Goal: Information Seeking & Learning: Learn about a topic

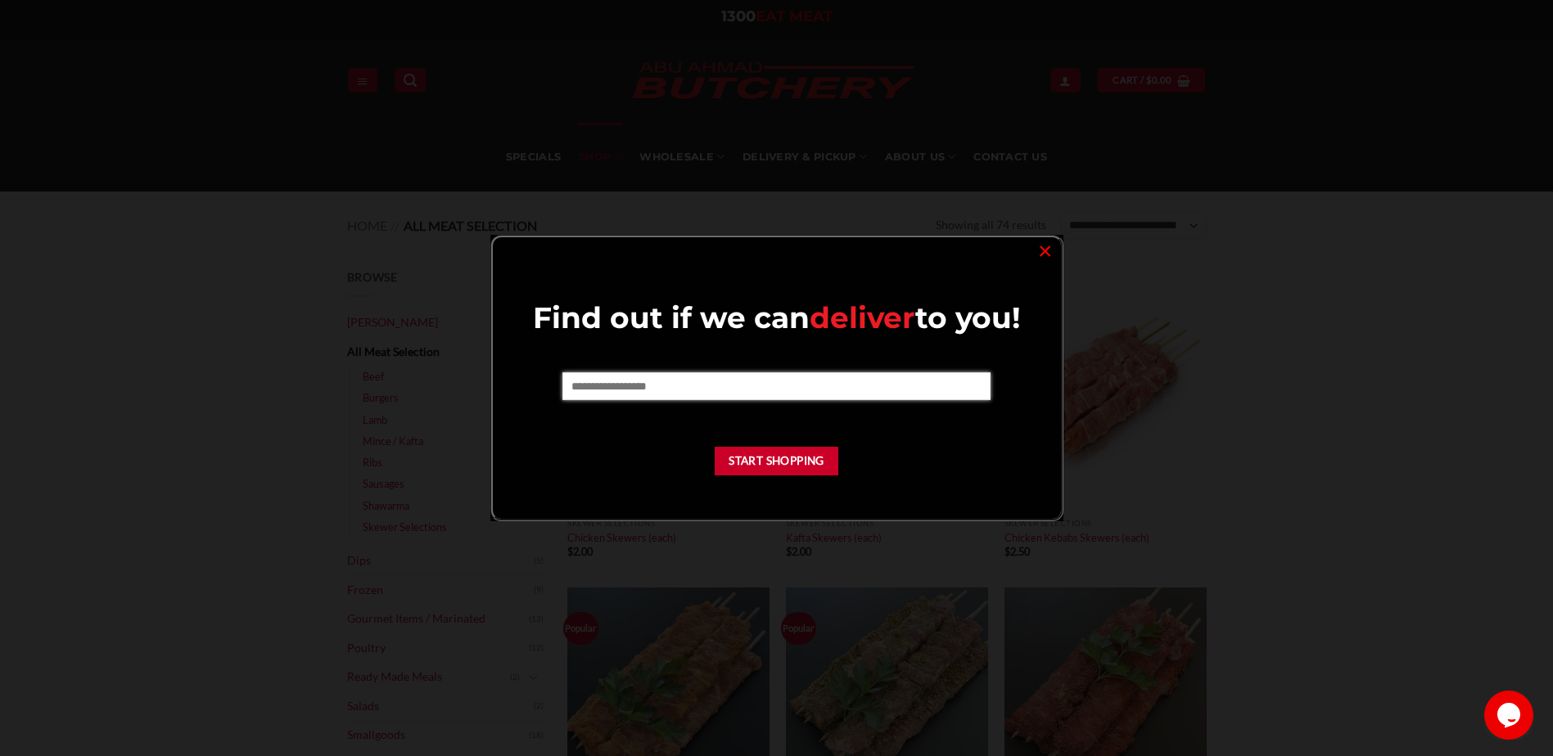
click at [743, 390] on input "text" at bounding box center [776, 386] width 428 height 28
type input "****"
click at [1044, 250] on link "×" at bounding box center [1045, 250] width 24 height 22
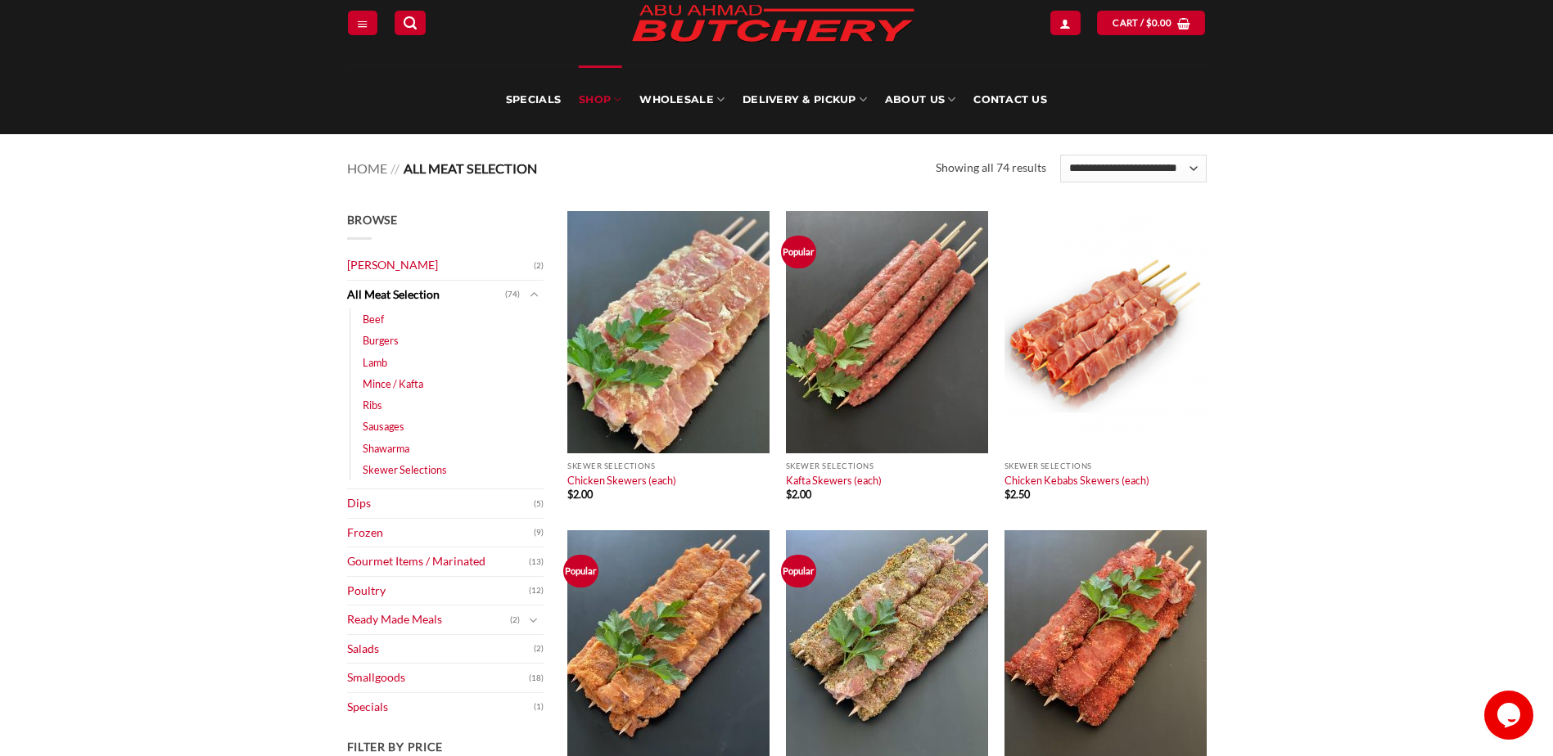
scroll to position [82, 0]
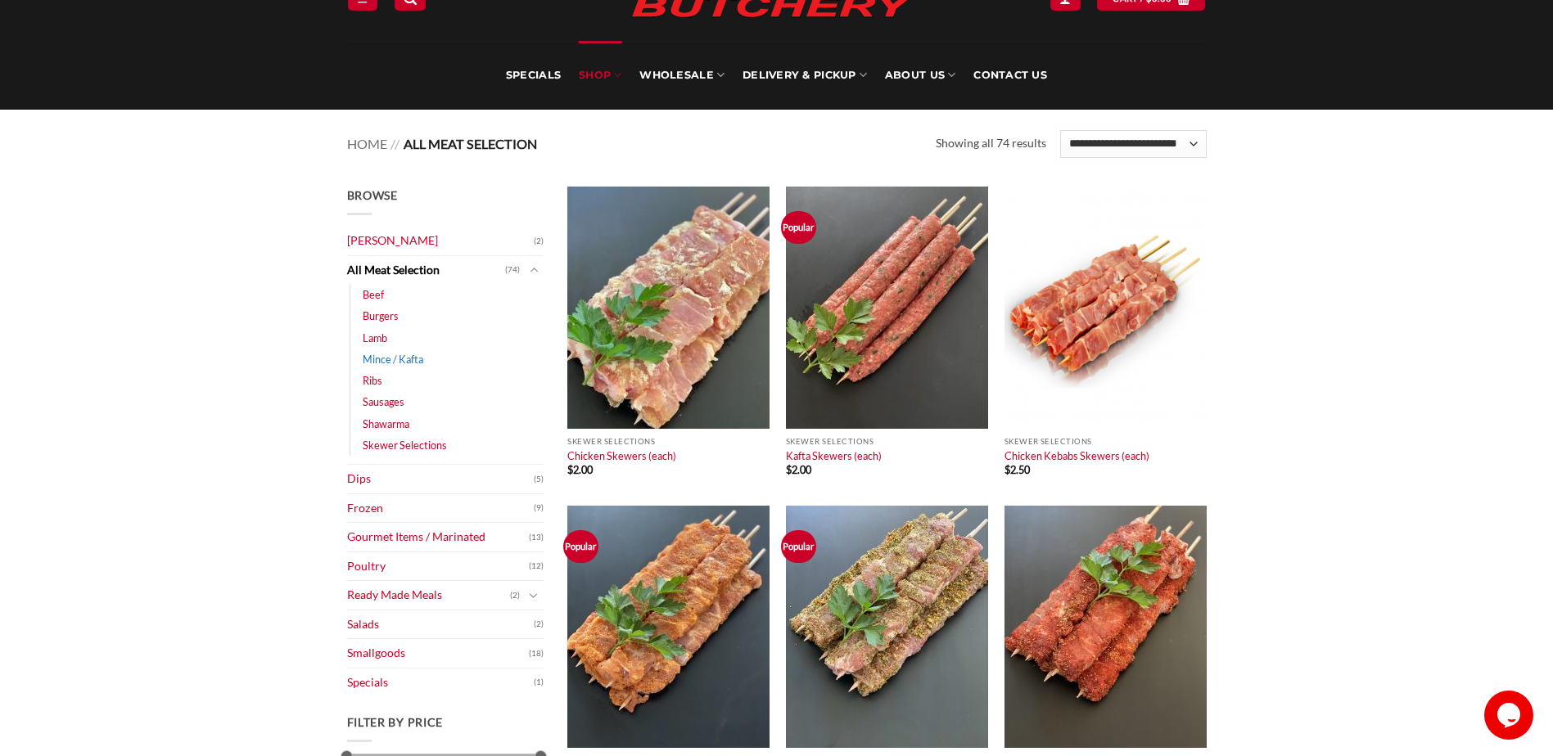
click at [412, 358] on link "Mince / Kafta" at bounding box center [393, 359] width 61 height 21
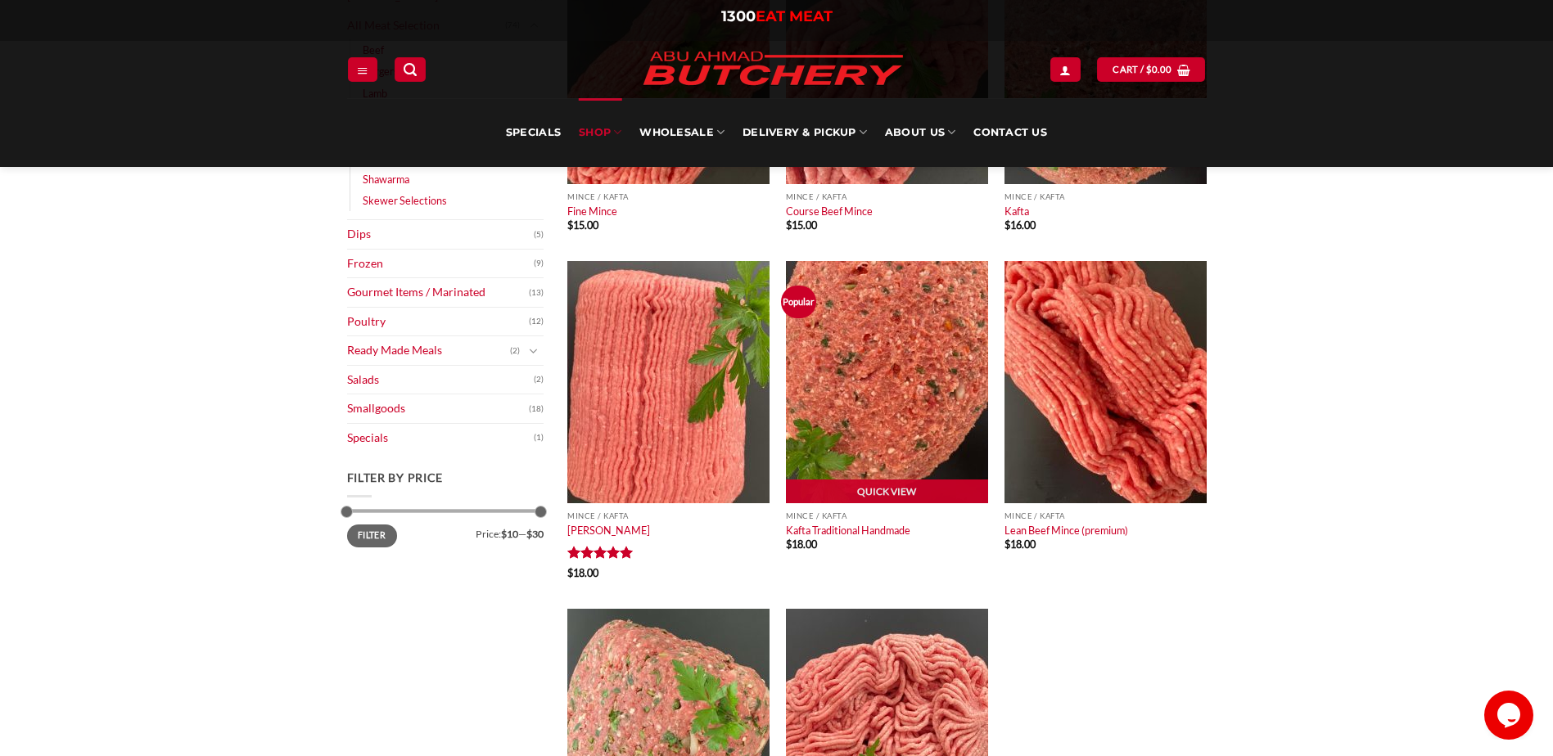
scroll to position [327, 0]
click at [872, 448] on img at bounding box center [887, 381] width 202 height 242
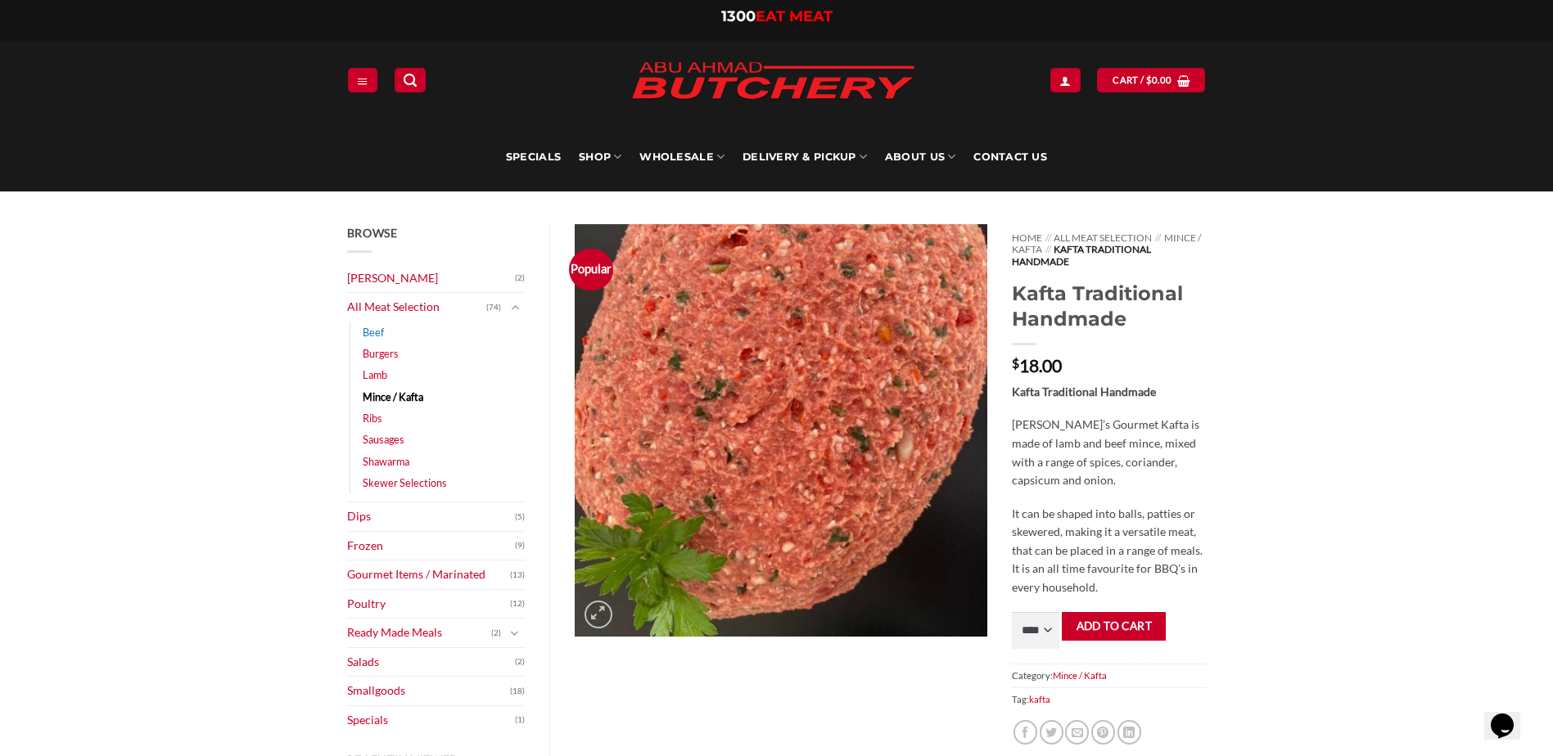
click at [380, 330] on link "Beef" at bounding box center [373, 332] width 21 height 21
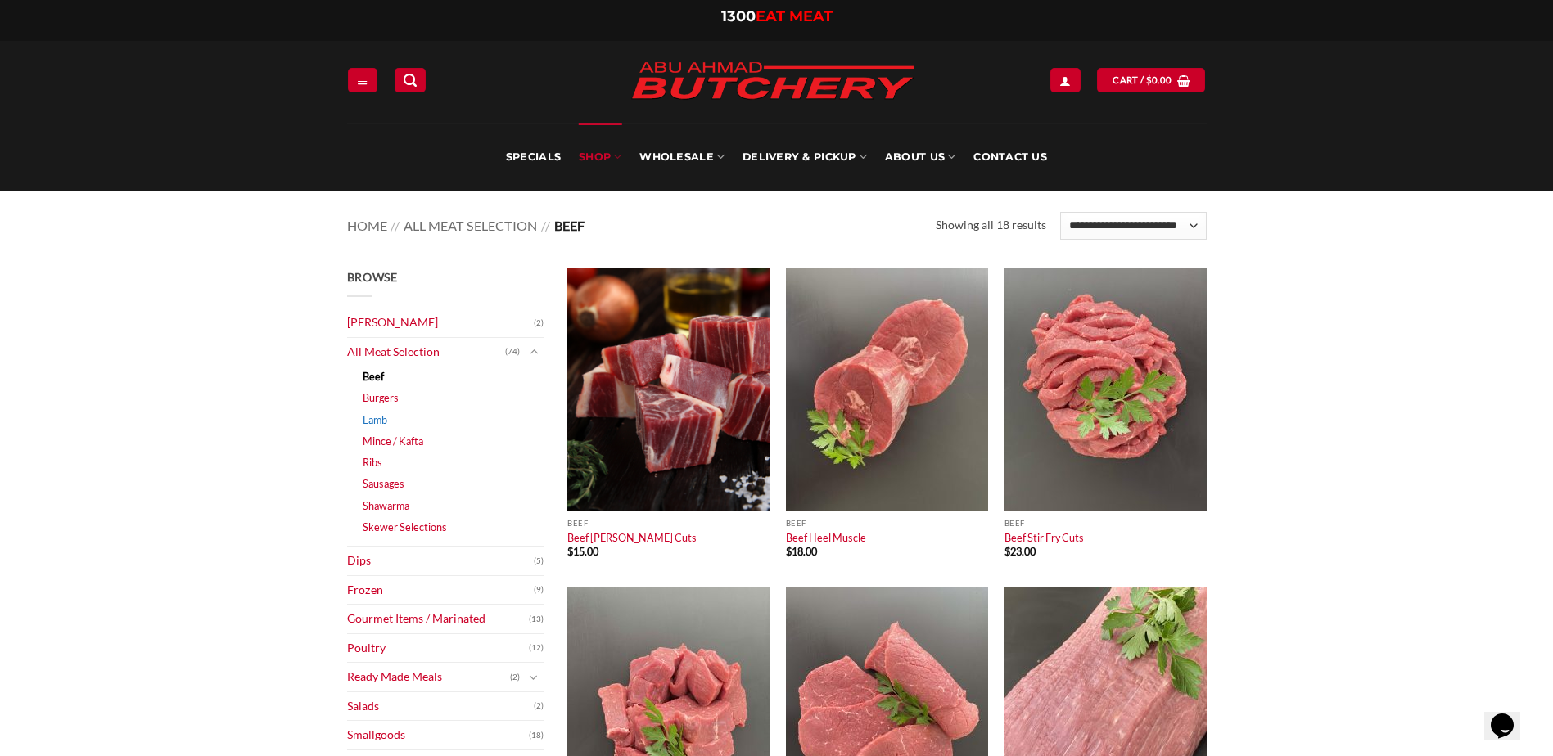
click at [380, 424] on link "Lamb" at bounding box center [375, 419] width 25 height 21
click at [379, 422] on link "Lamb" at bounding box center [375, 419] width 25 height 21
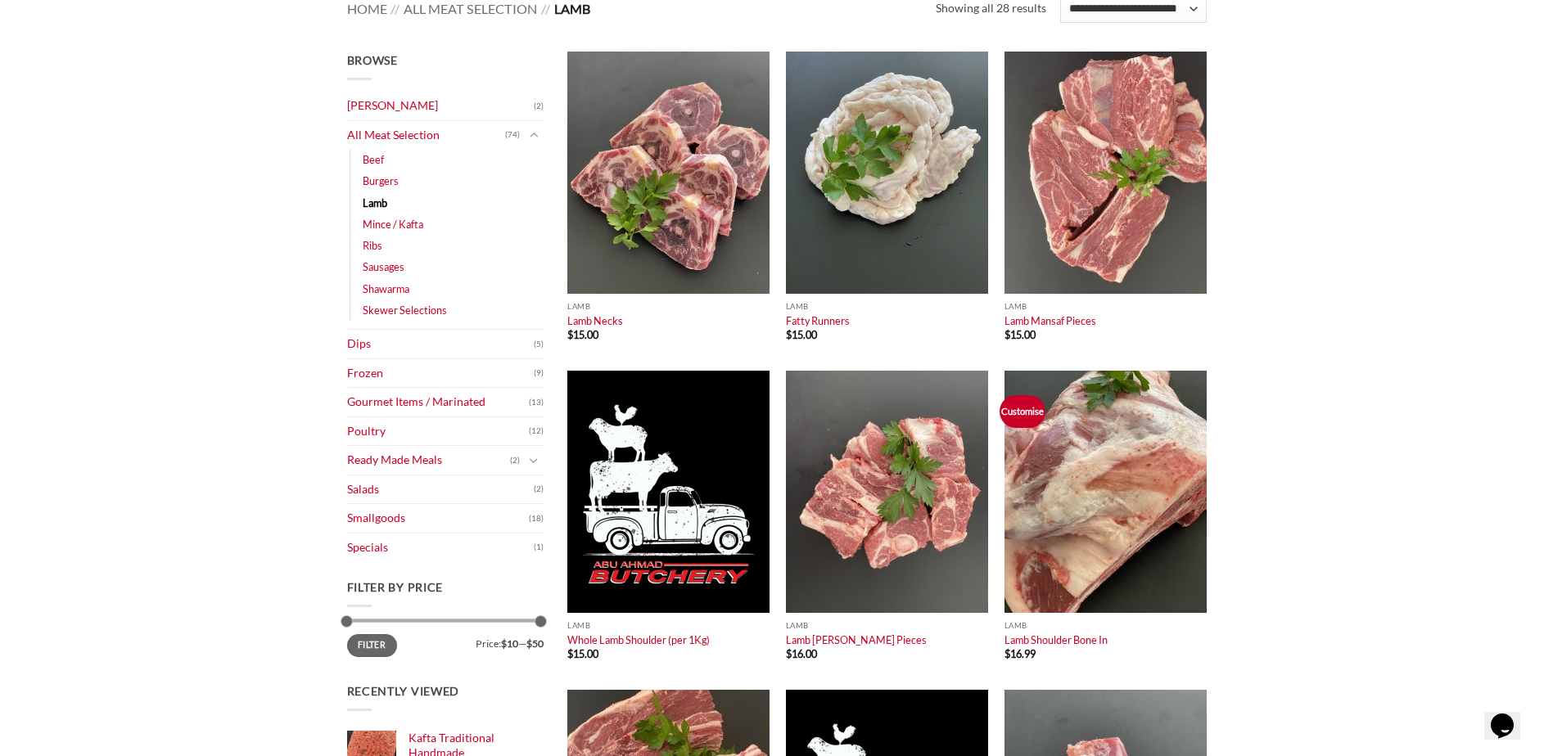
scroll to position [246, 0]
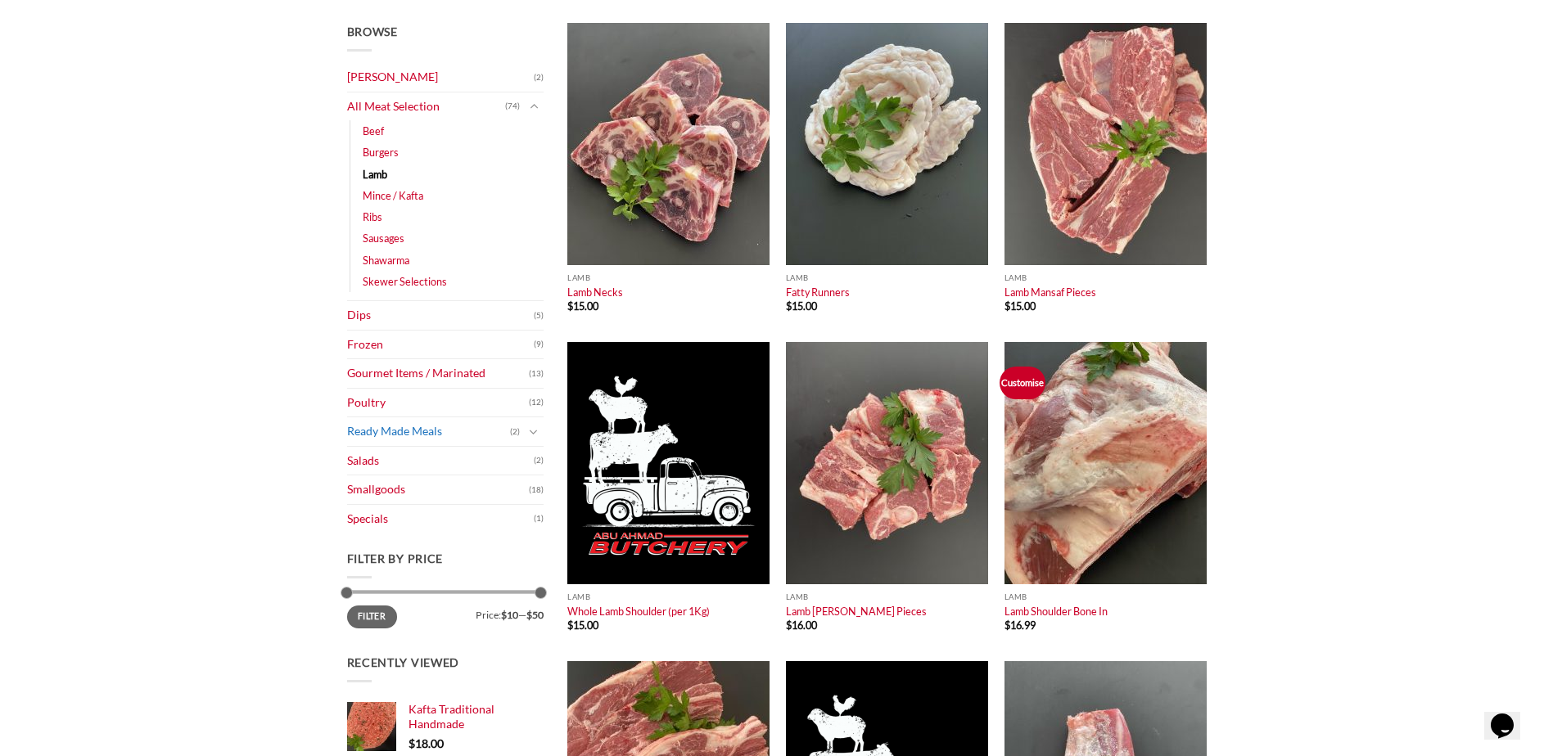
click at [470, 437] on link "Ready Made Meals" at bounding box center [428, 431] width 163 height 29
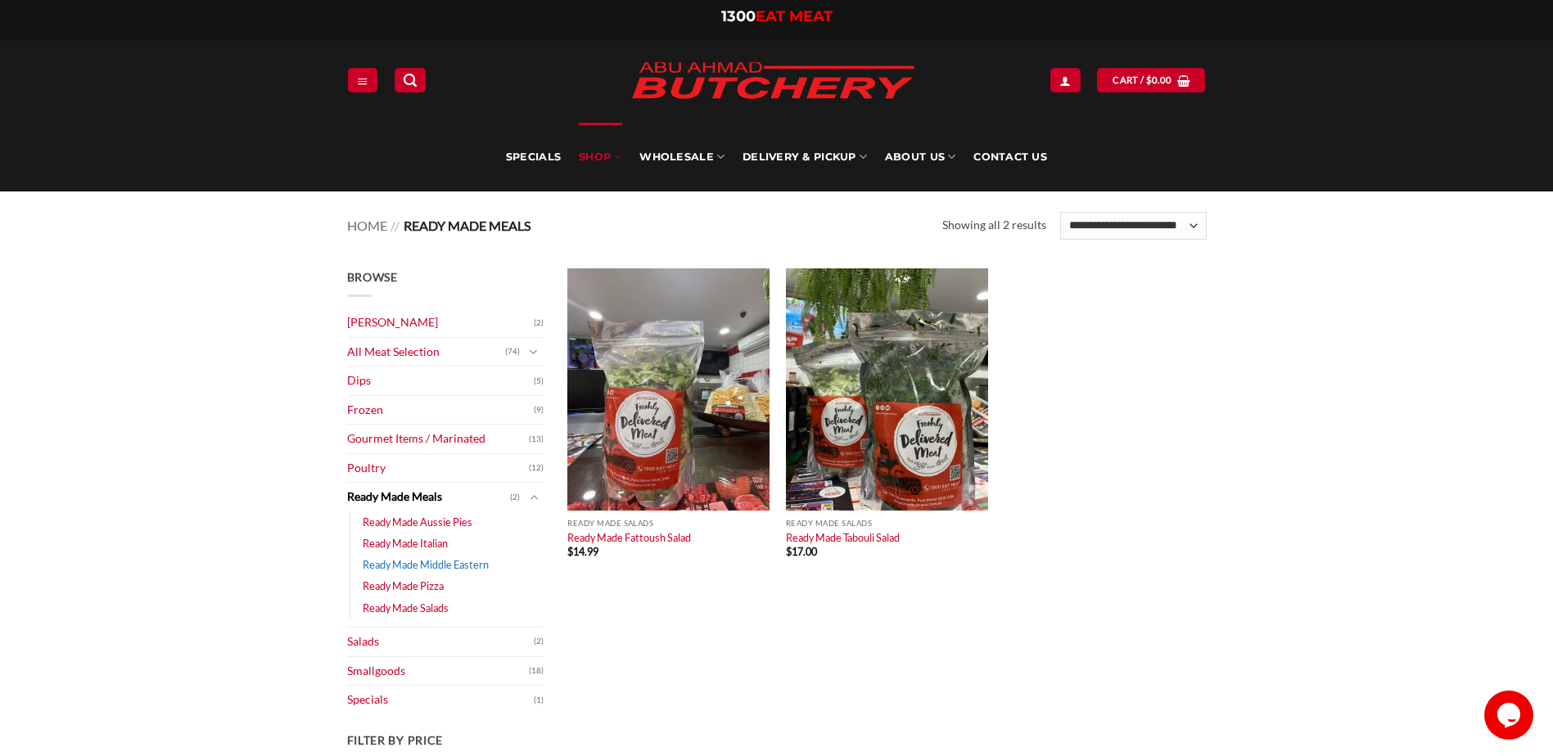
click at [480, 569] on link "Ready Made Middle Eastern" at bounding box center [426, 564] width 126 height 21
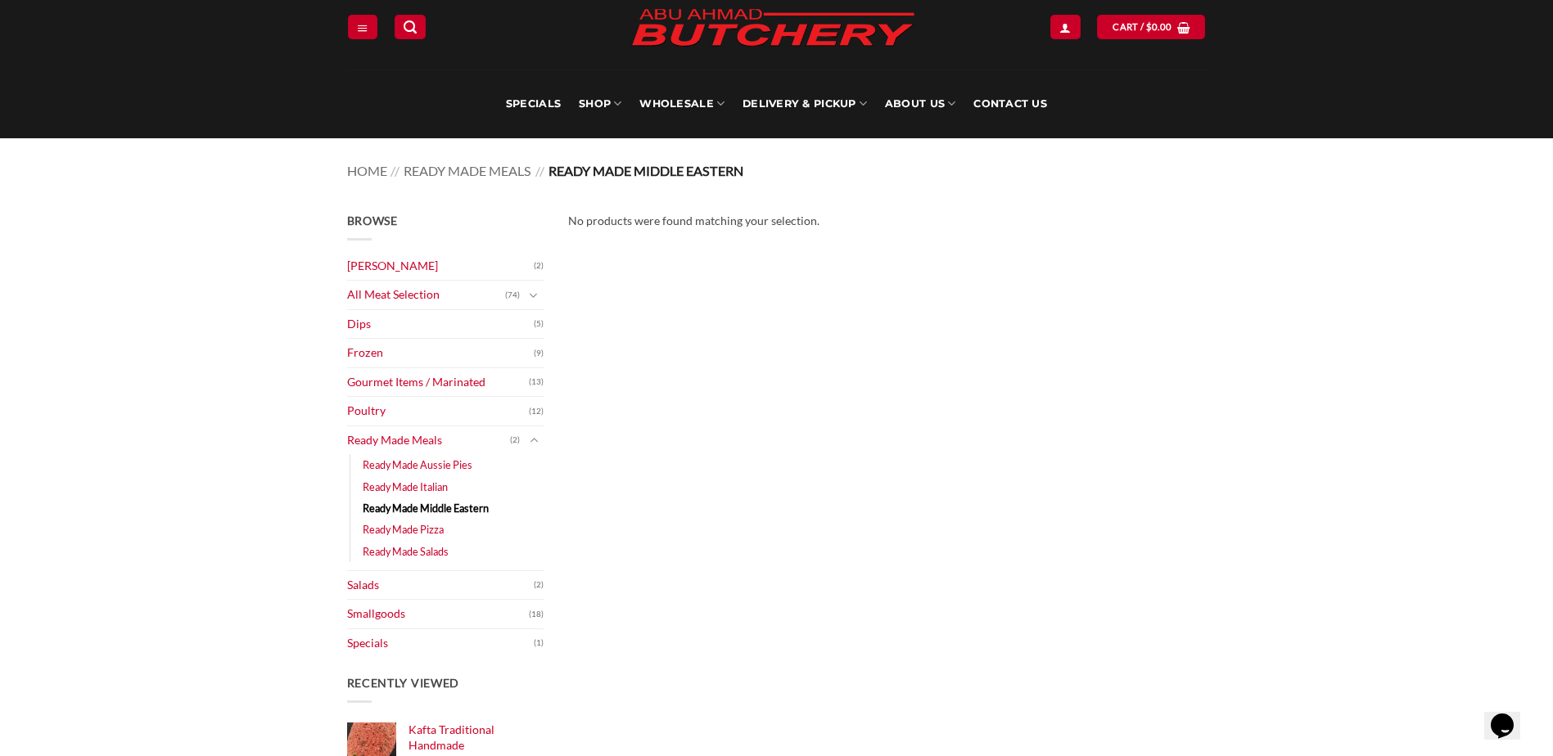
scroll to position [82, 0]
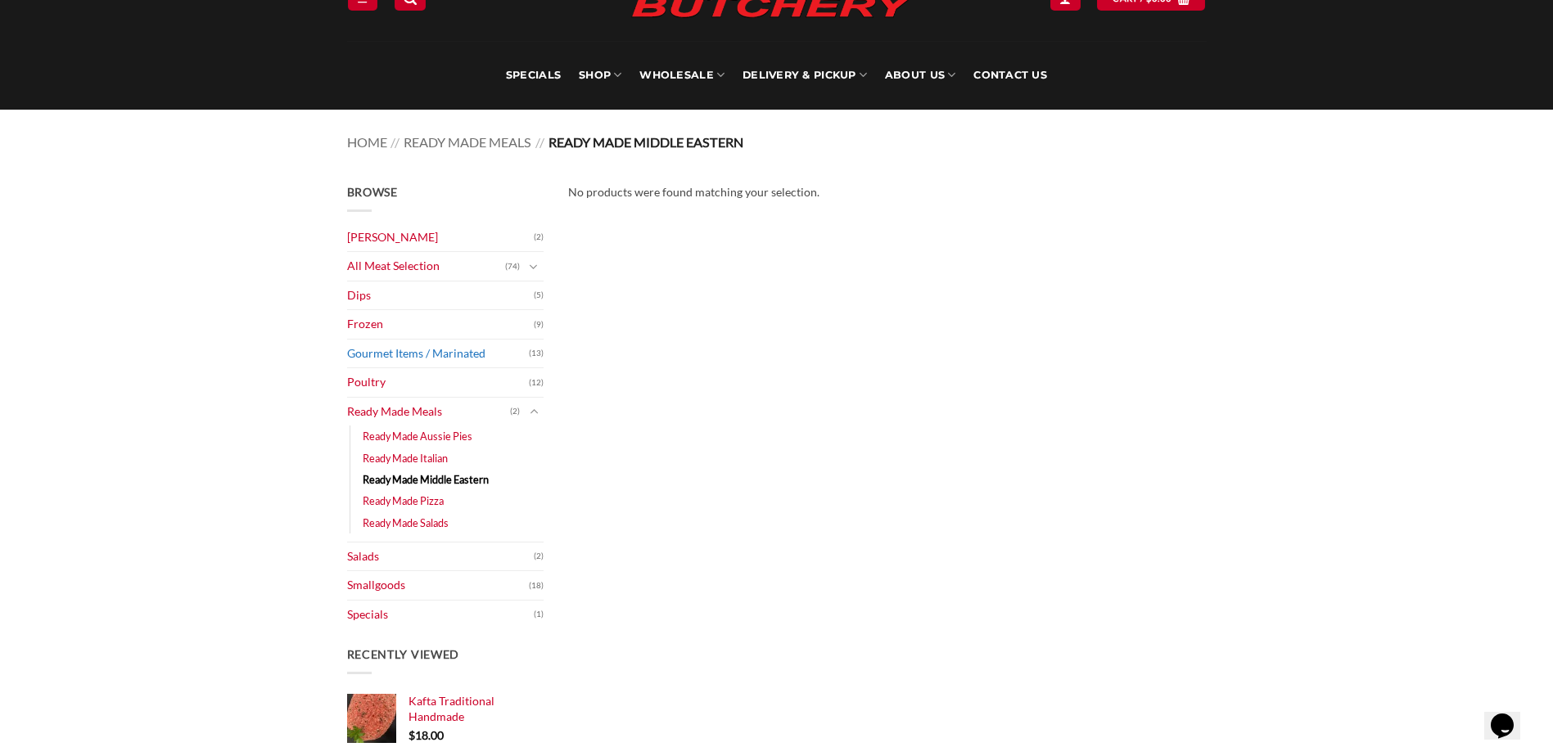
click at [470, 354] on link "Gourmet Items / Marinated" at bounding box center [438, 354] width 182 height 29
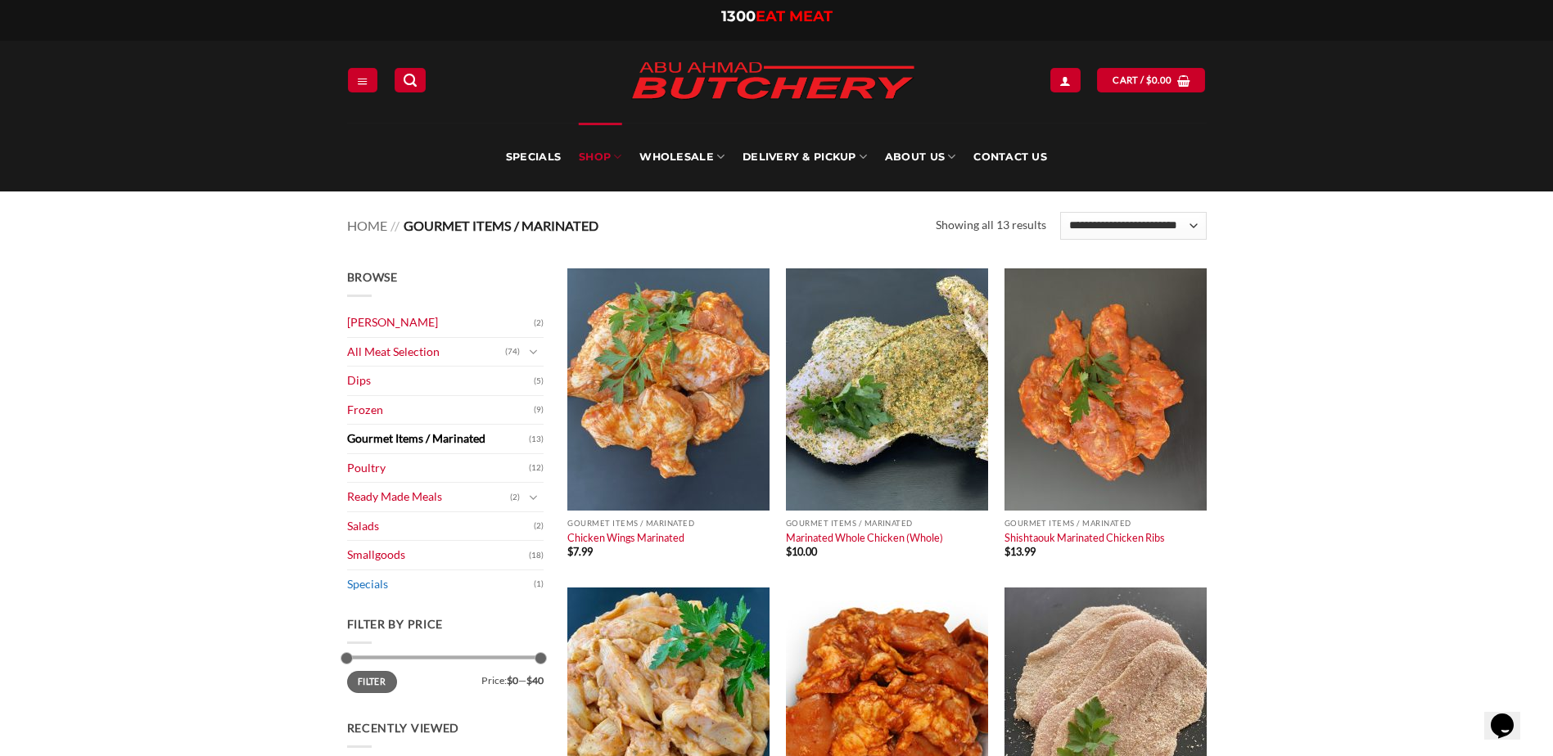
click at [367, 589] on link "Specials" at bounding box center [440, 584] width 187 height 29
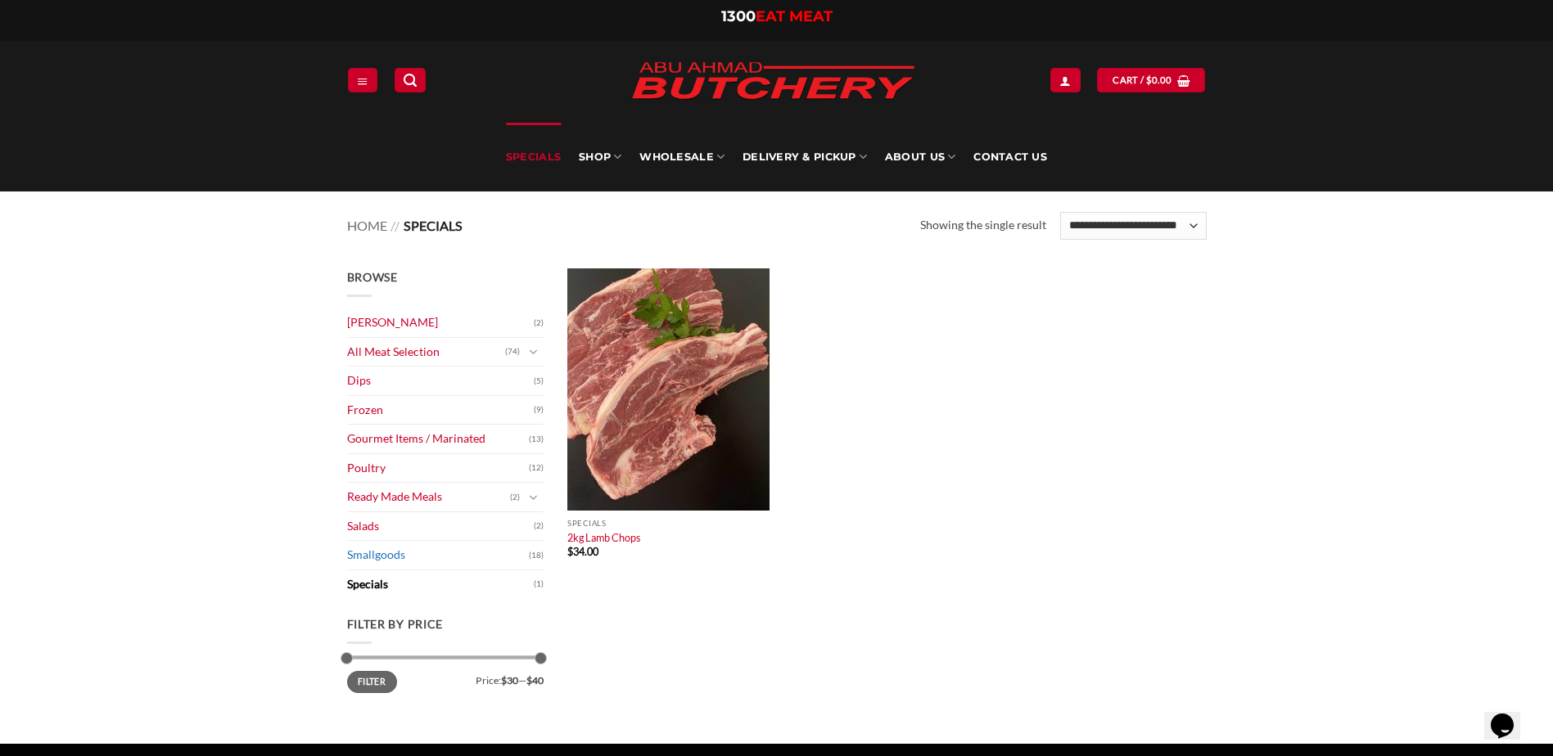
click at [372, 556] on link "Smallgoods" at bounding box center [438, 555] width 182 height 29
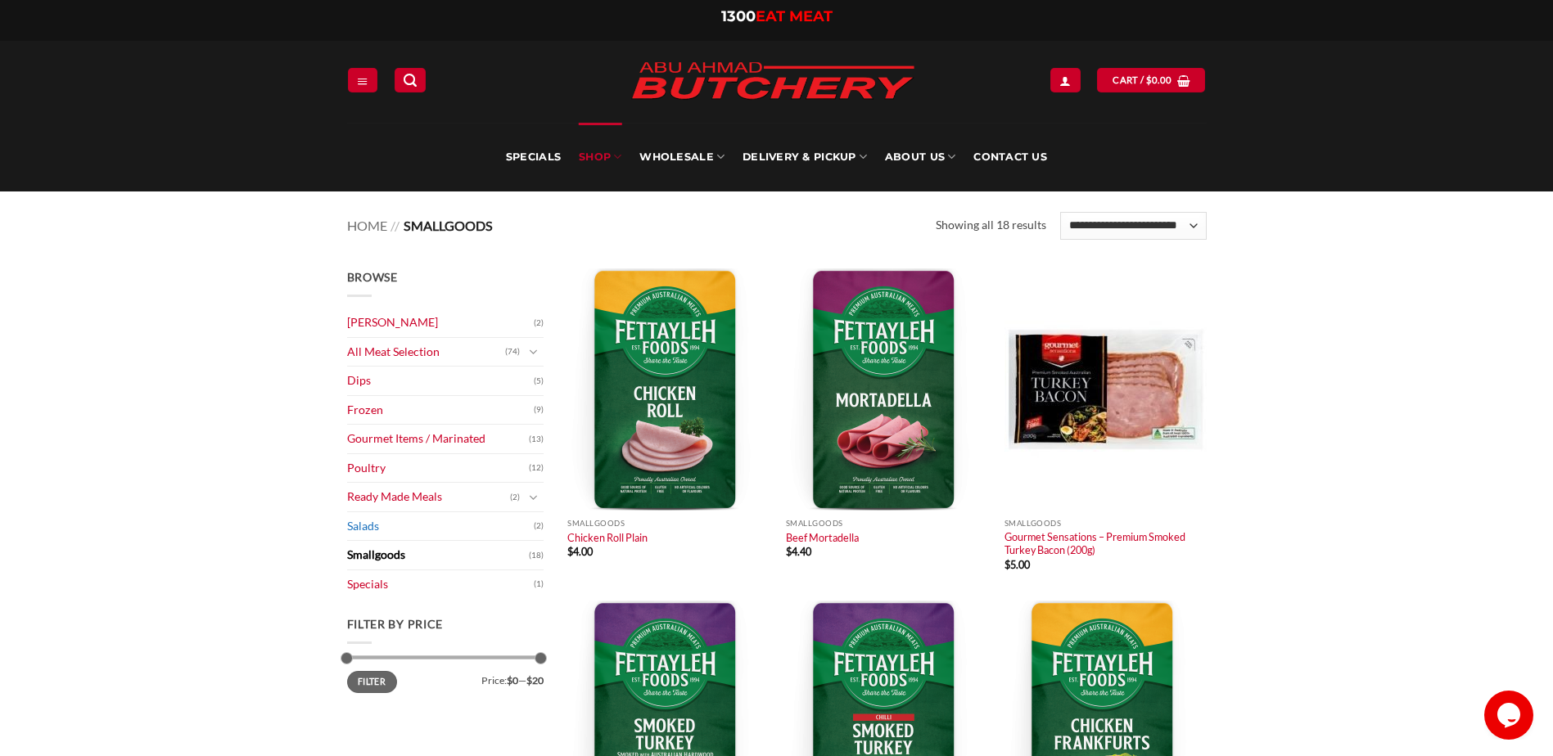
click at [354, 523] on link "Salads" at bounding box center [440, 526] width 187 height 29
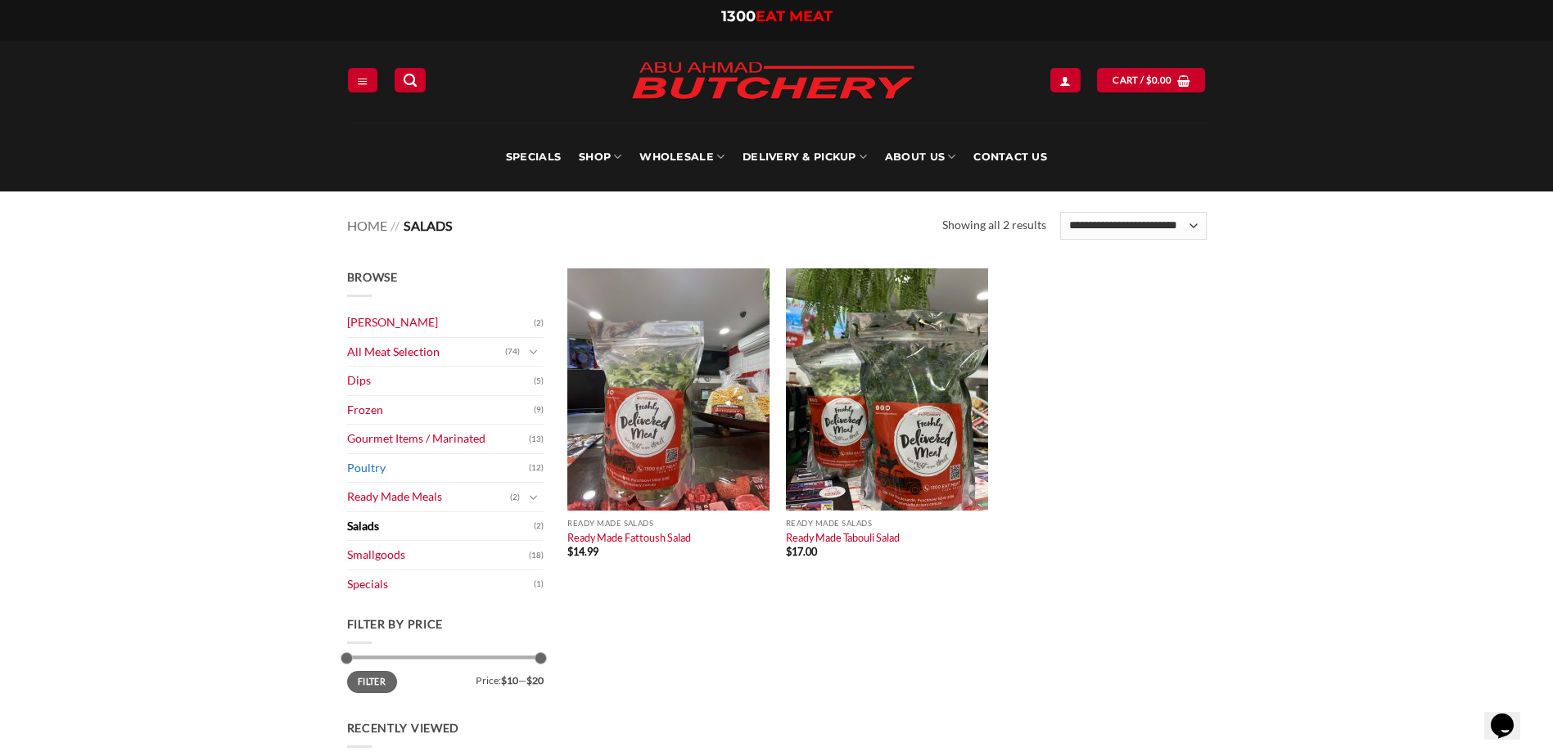
click link "Poultry"
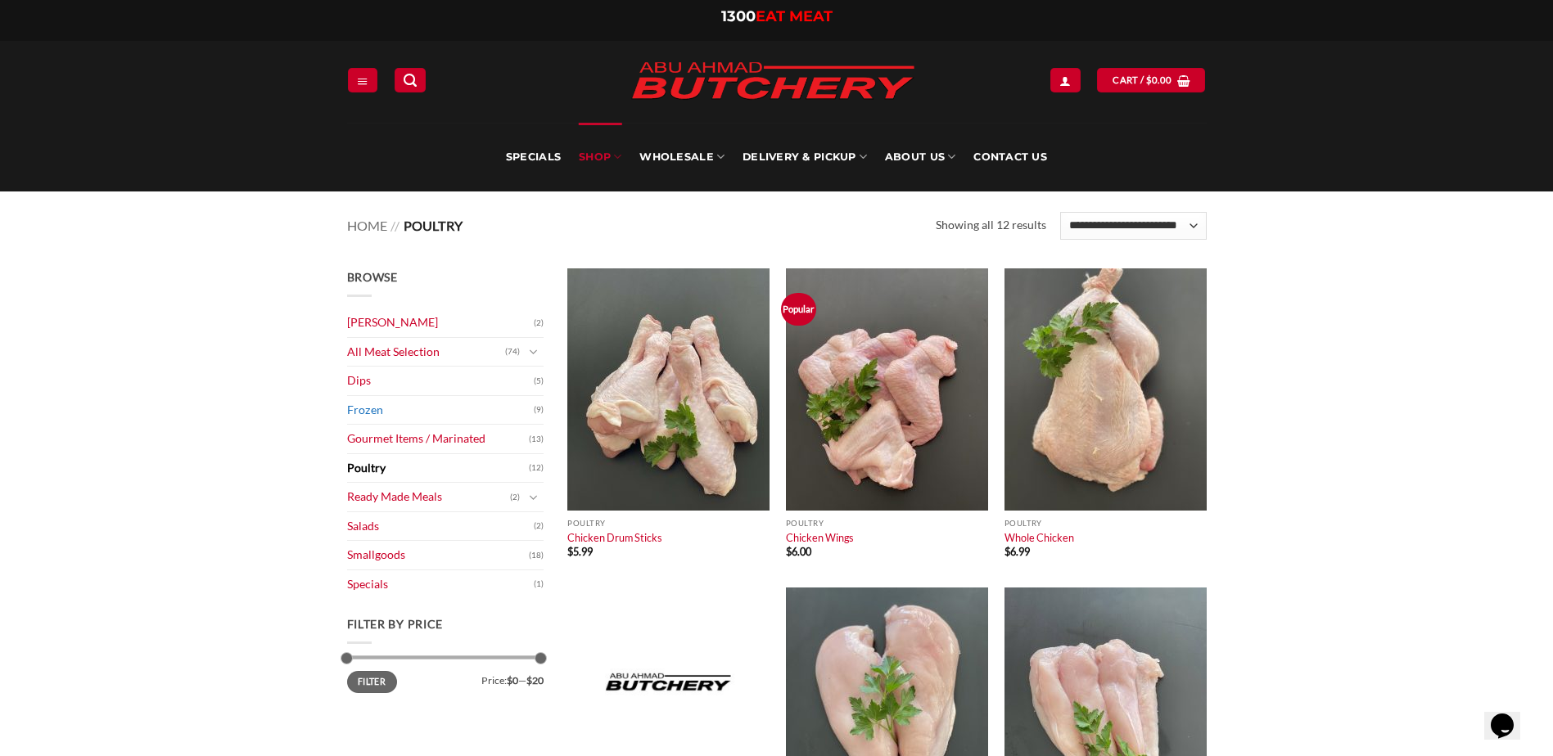
click at [379, 415] on link "Frozen" at bounding box center [440, 410] width 187 height 29
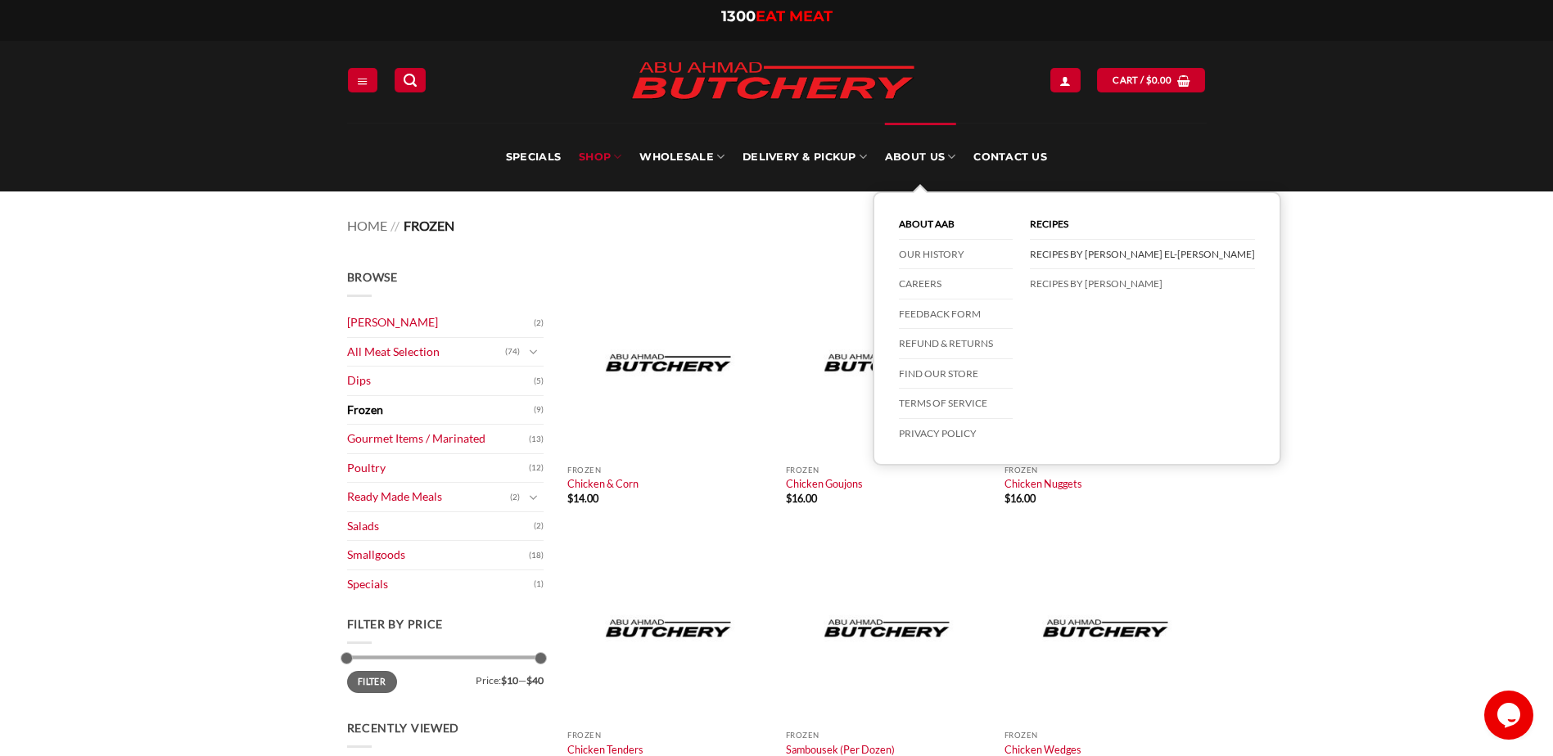
click at [1066, 255] on link "Recipes by [PERSON_NAME] El-[PERSON_NAME]" at bounding box center [1142, 255] width 225 height 30
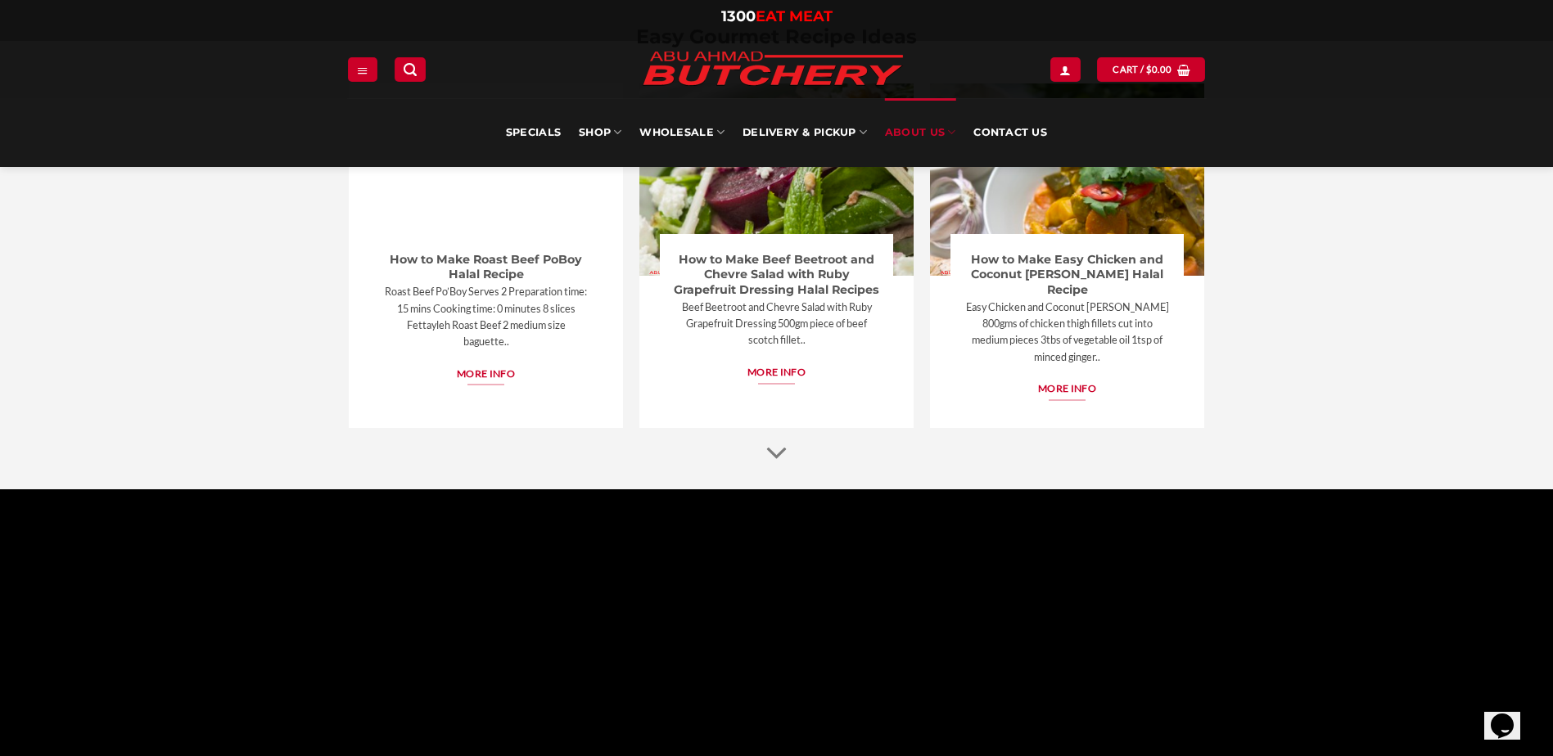
scroll to position [900, 0]
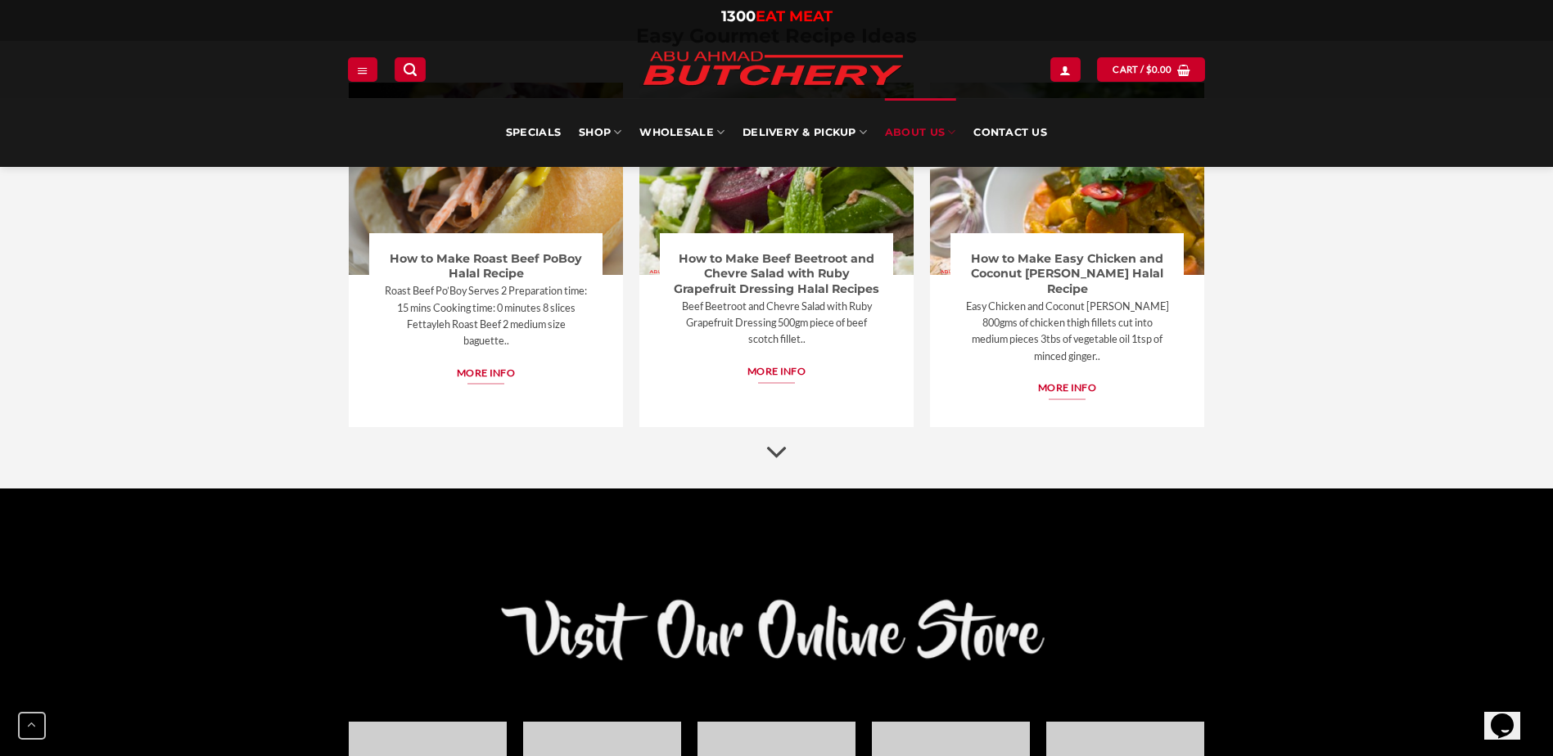
click at [777, 437] on icon "Scroll for more" at bounding box center [776, 451] width 23 height 41
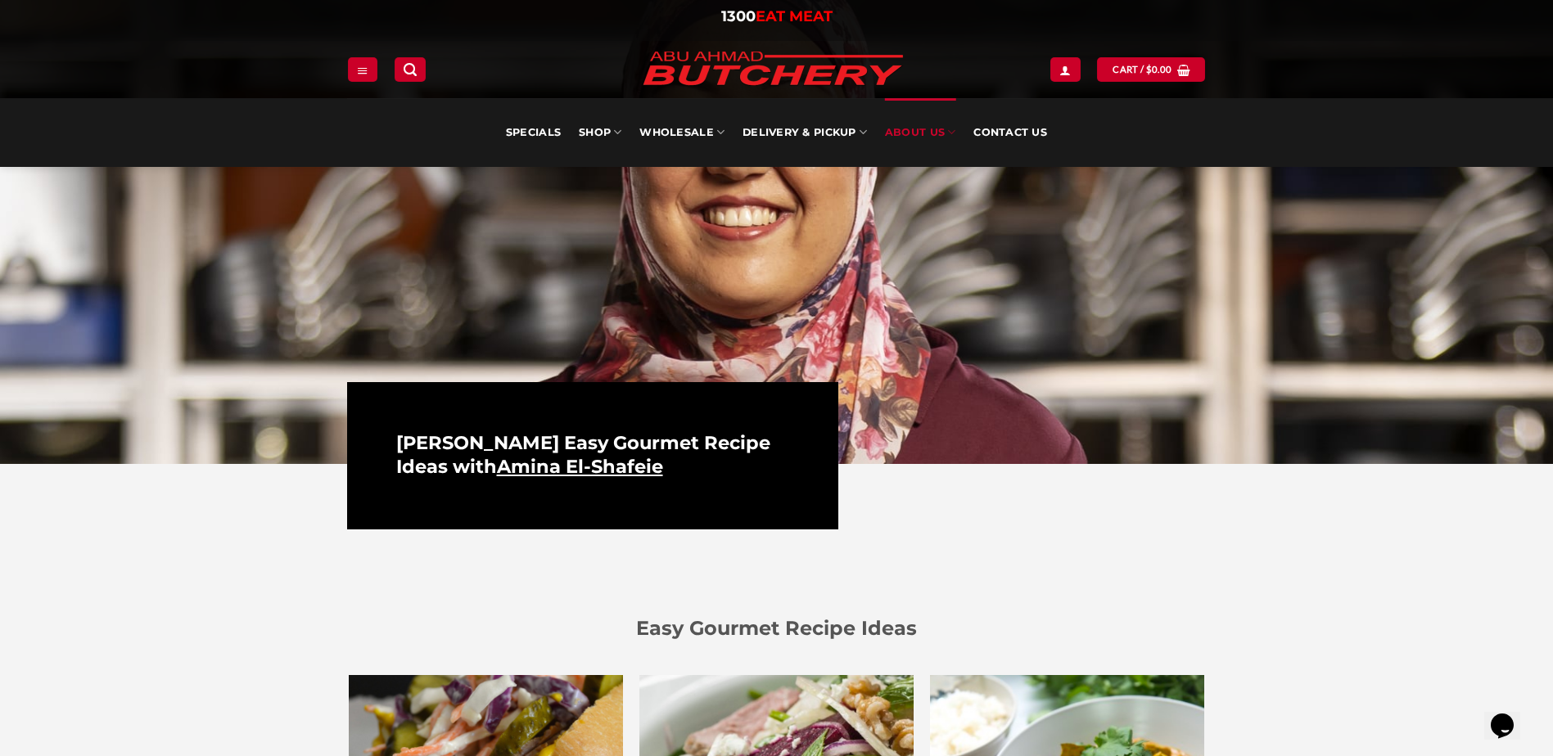
scroll to position [61, 0]
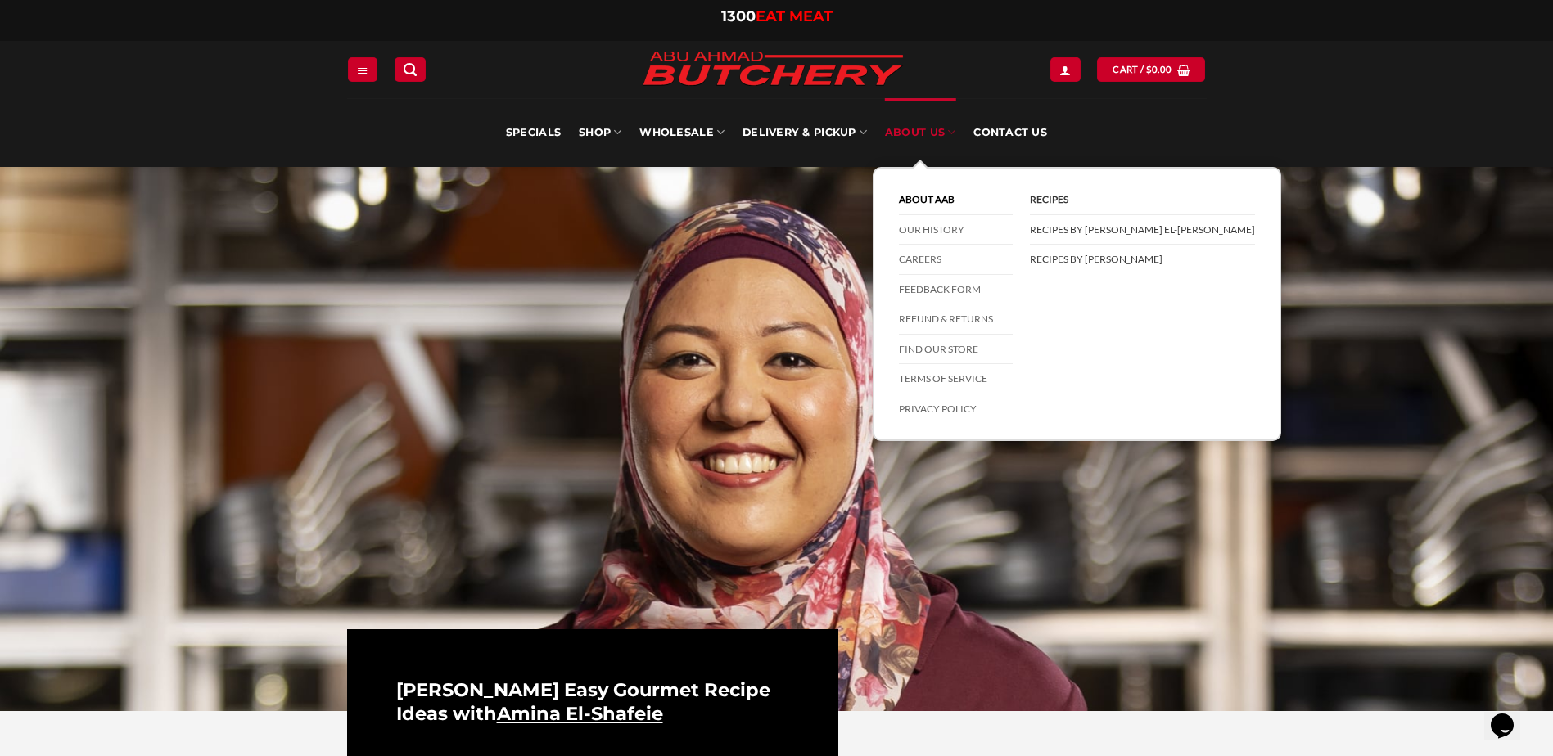
click at [1079, 266] on link "Recipes by [PERSON_NAME]" at bounding box center [1142, 259] width 225 height 29
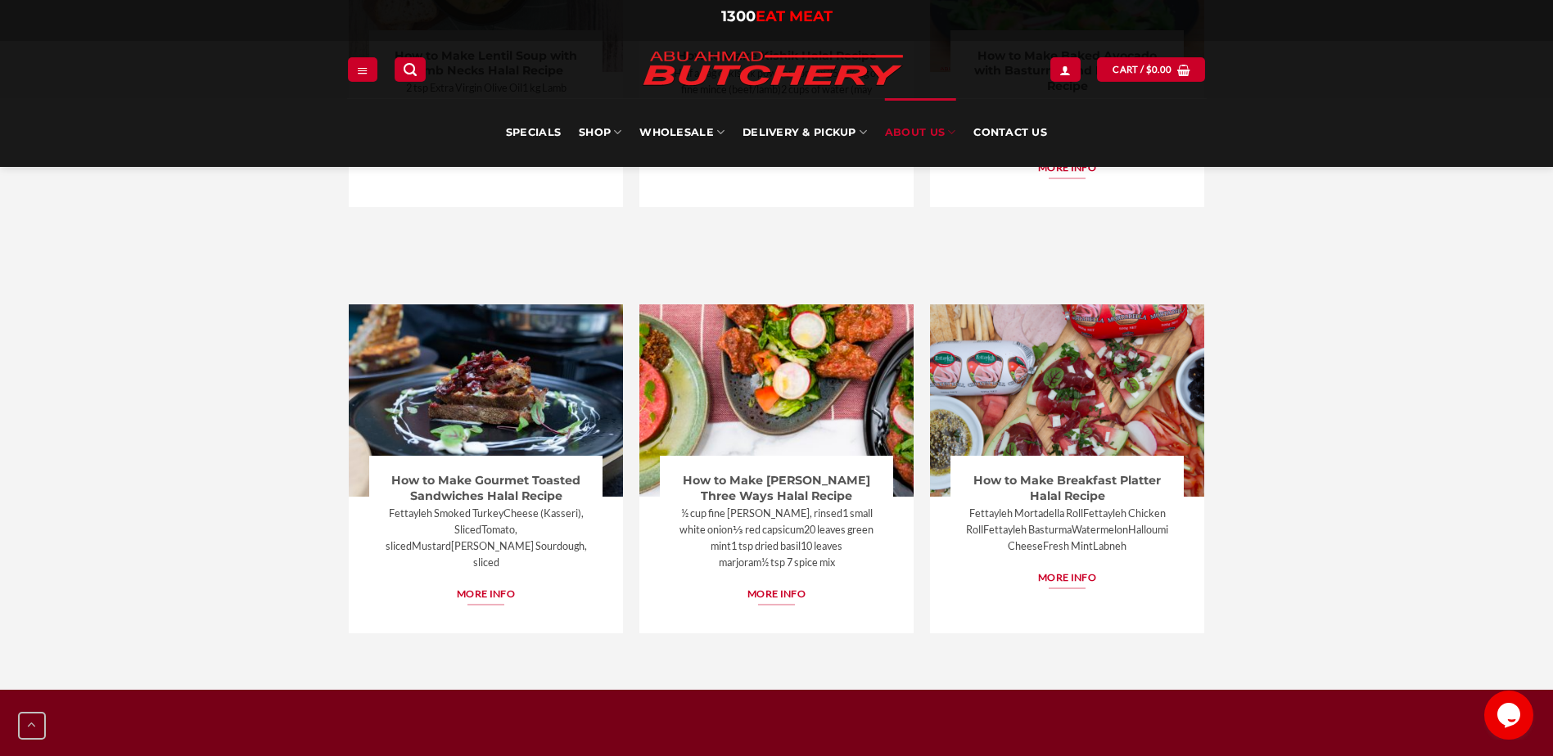
scroll to position [4747, 0]
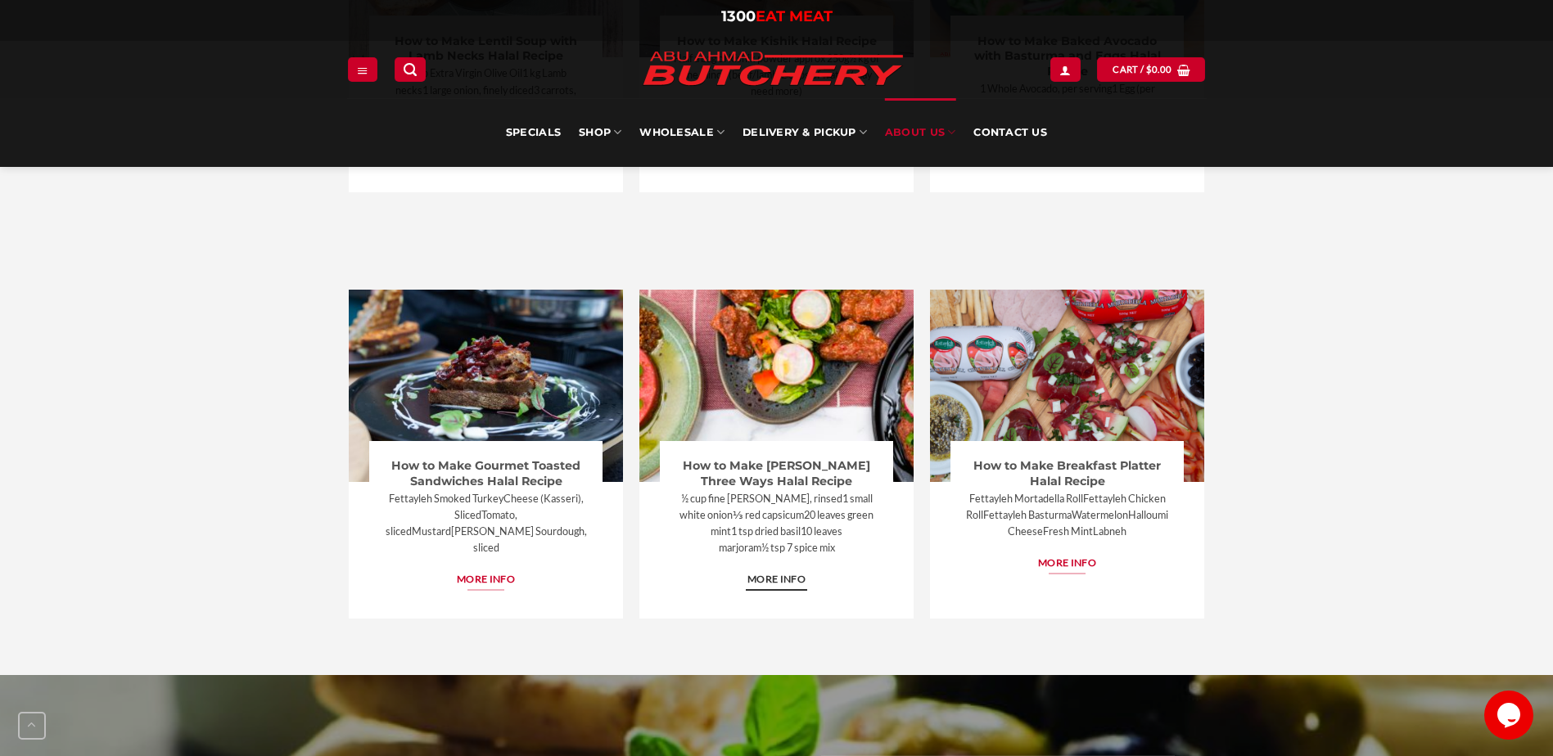
click at [784, 571] on span "More info" at bounding box center [776, 579] width 58 height 16
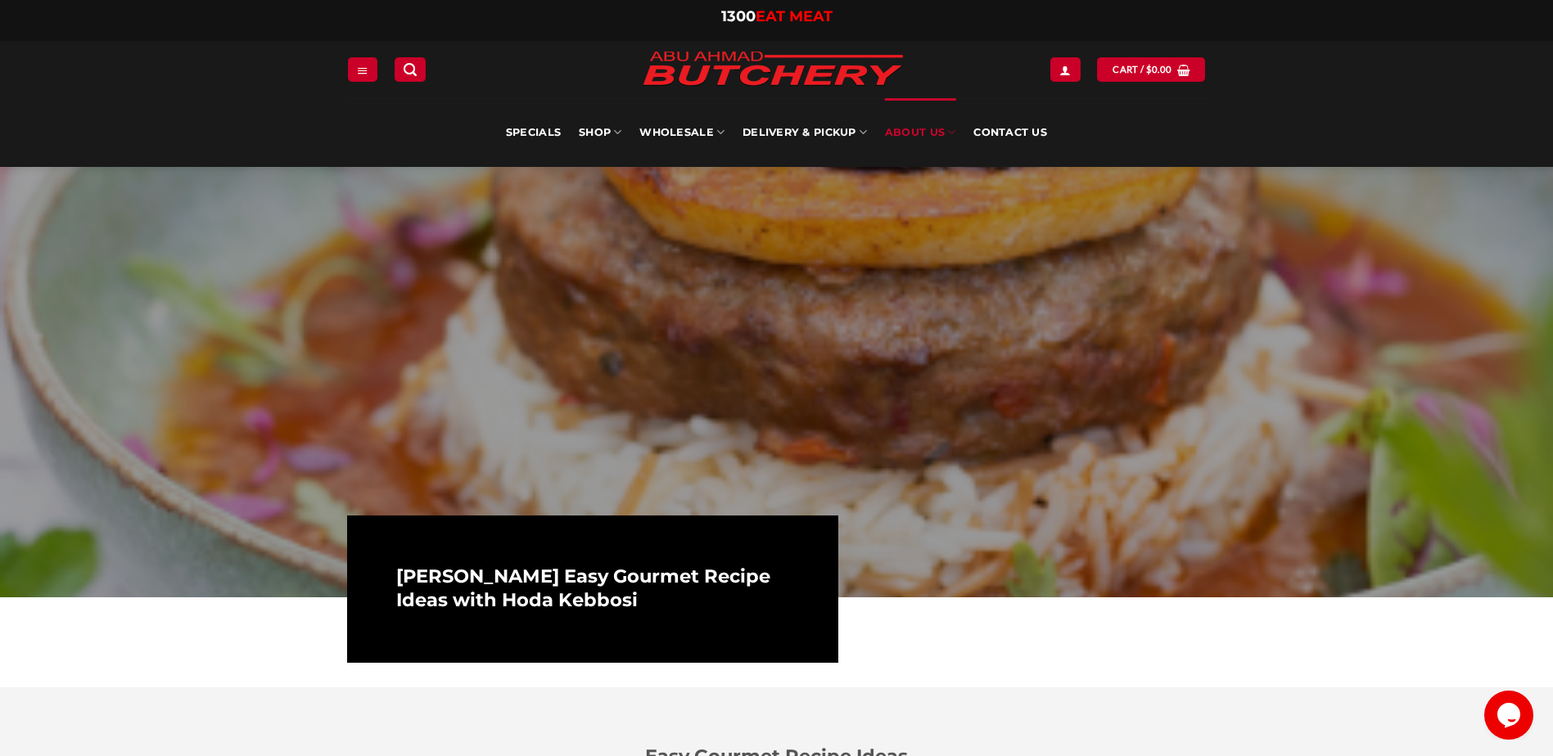
scroll to position [0, 0]
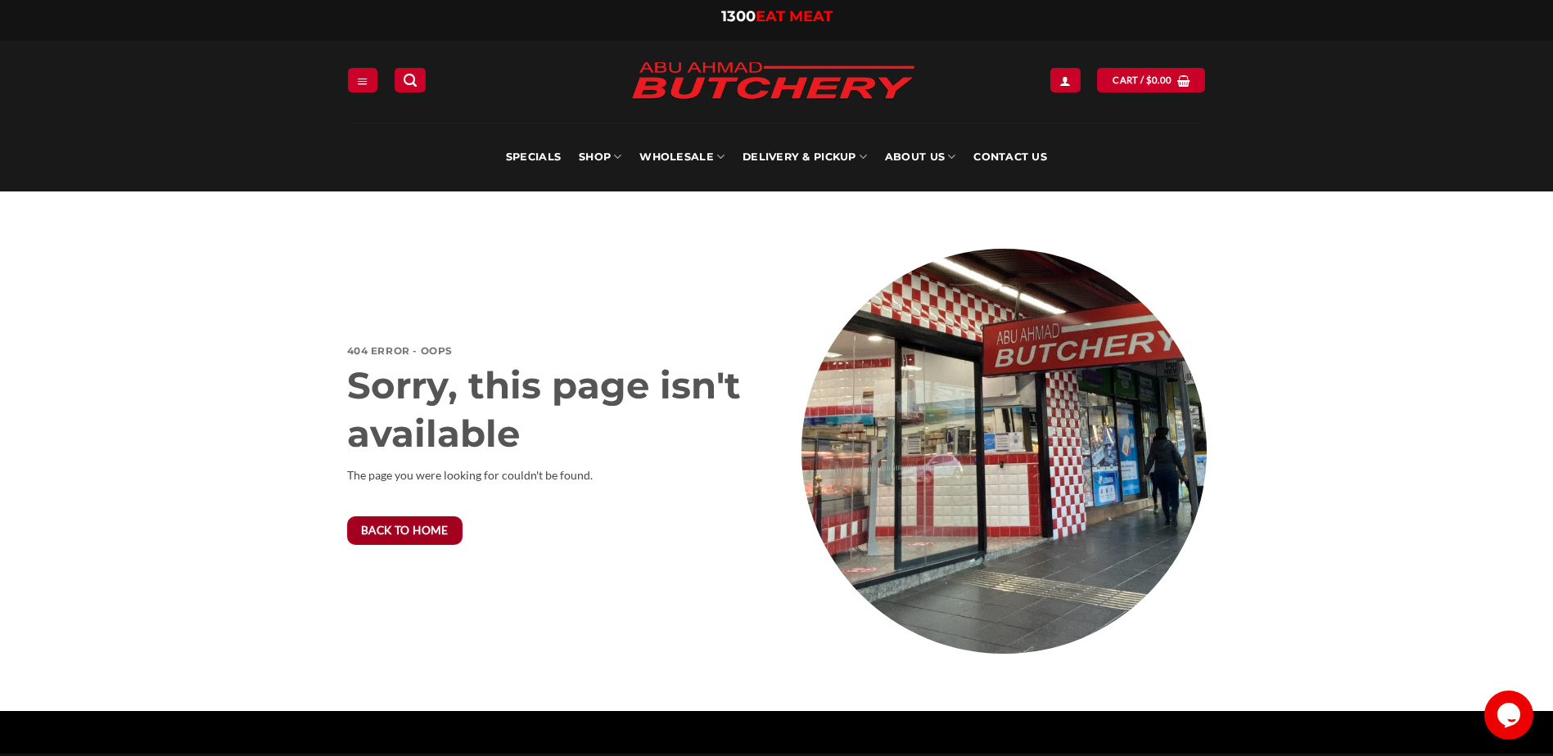
click at [435, 534] on span "Back to home" at bounding box center [405, 531] width 88 height 18
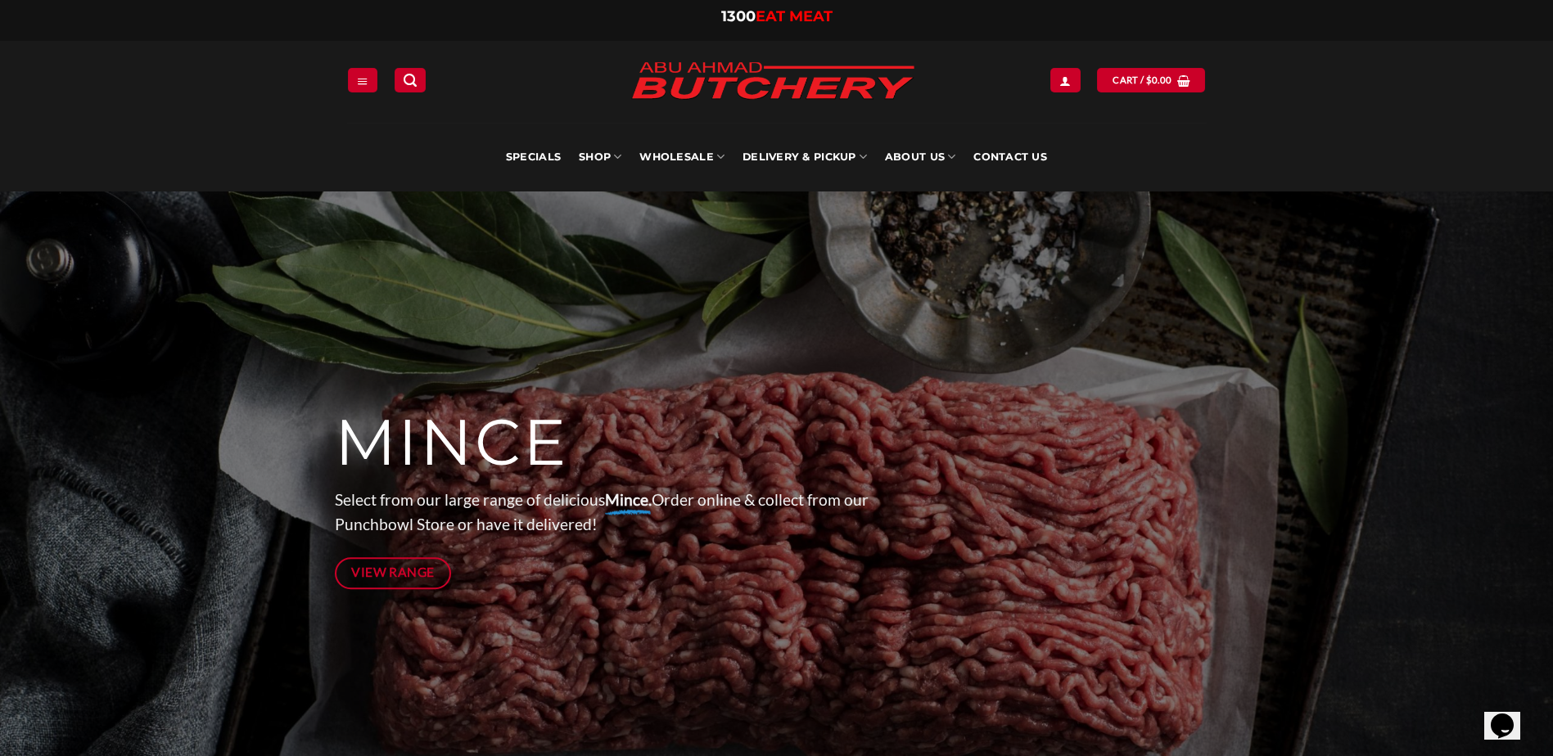
click at [835, 97] on img at bounding box center [772, 82] width 311 height 62
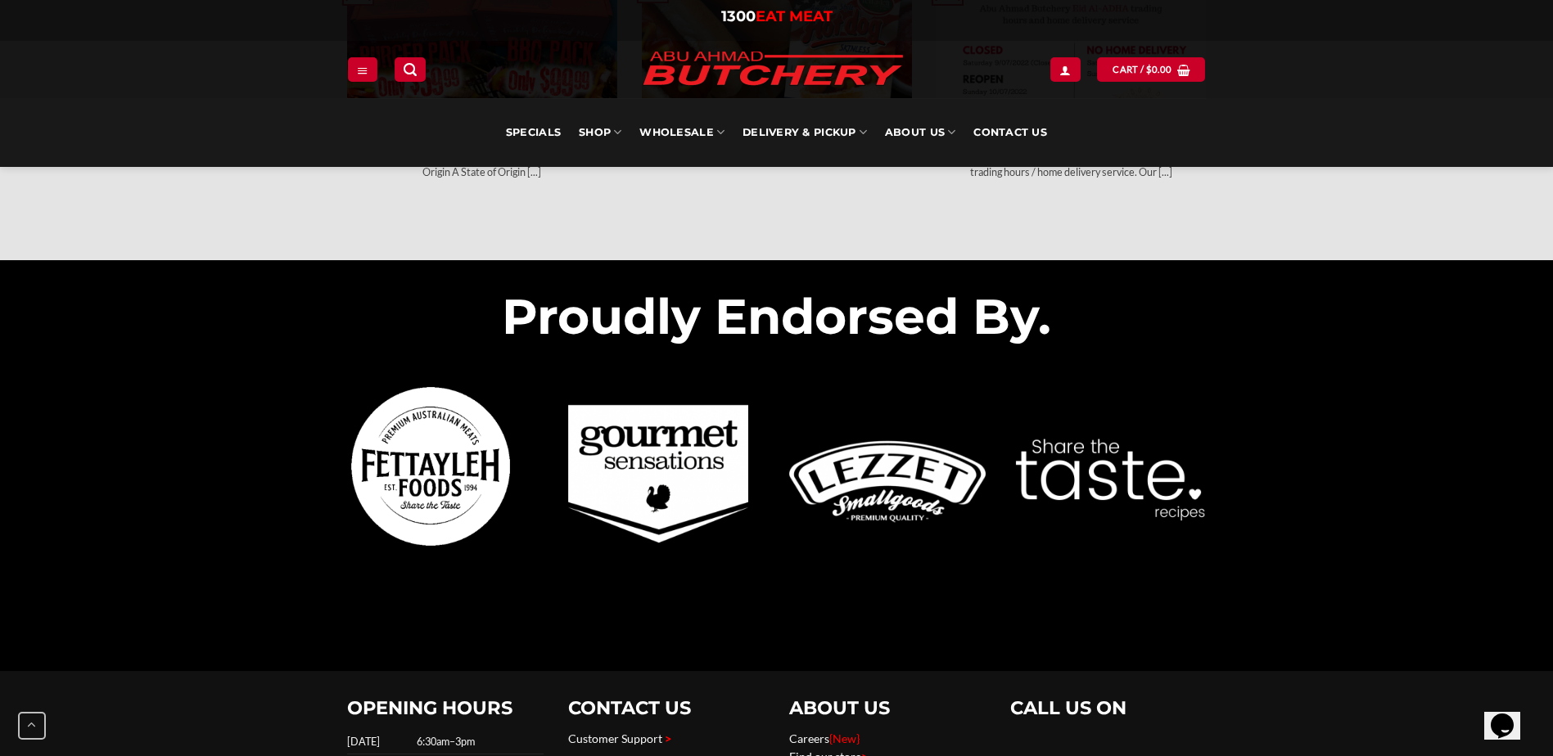
scroll to position [4992, 0]
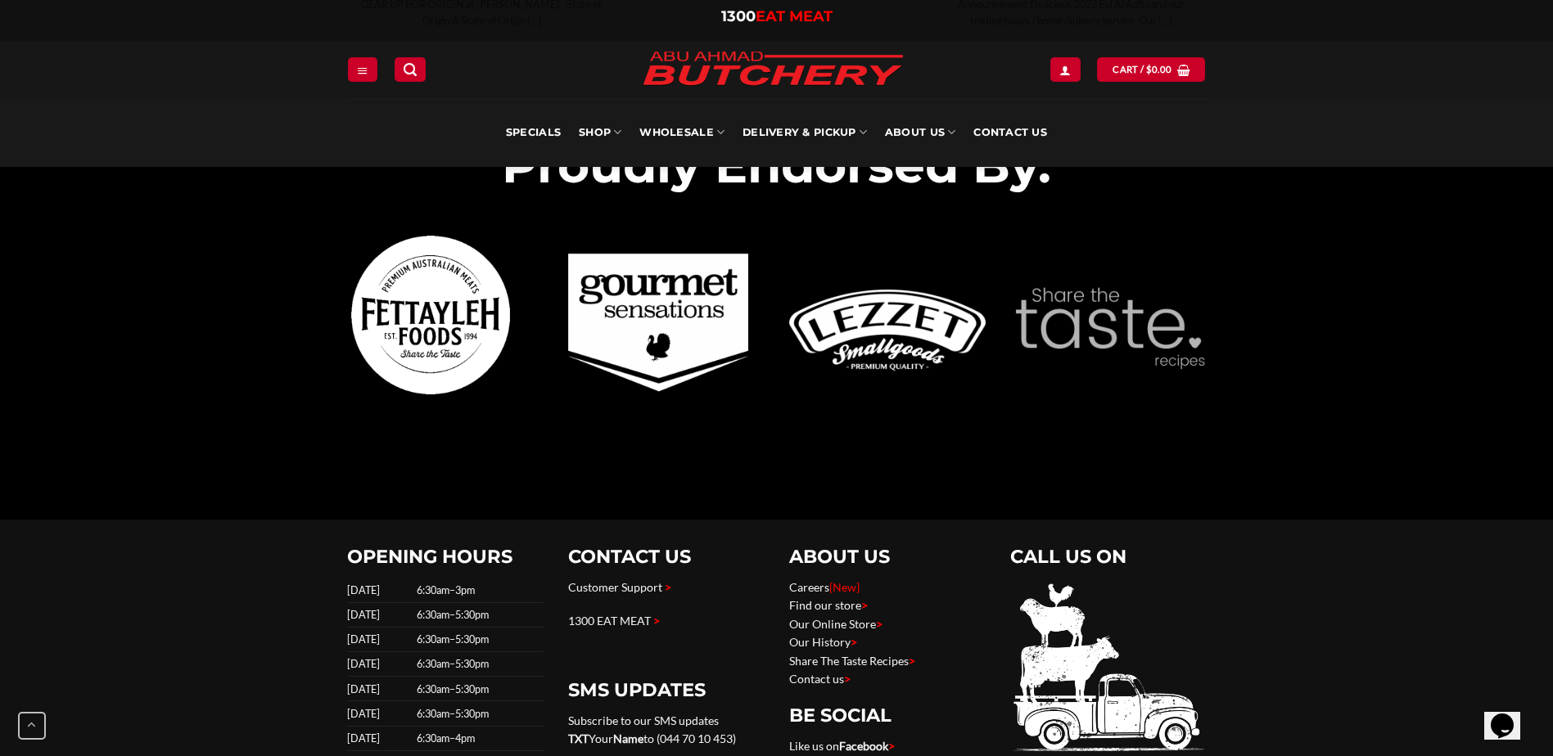
click at [1088, 322] on img at bounding box center [1108, 330] width 196 height 196
